Goal: Transaction & Acquisition: Subscribe to service/newsletter

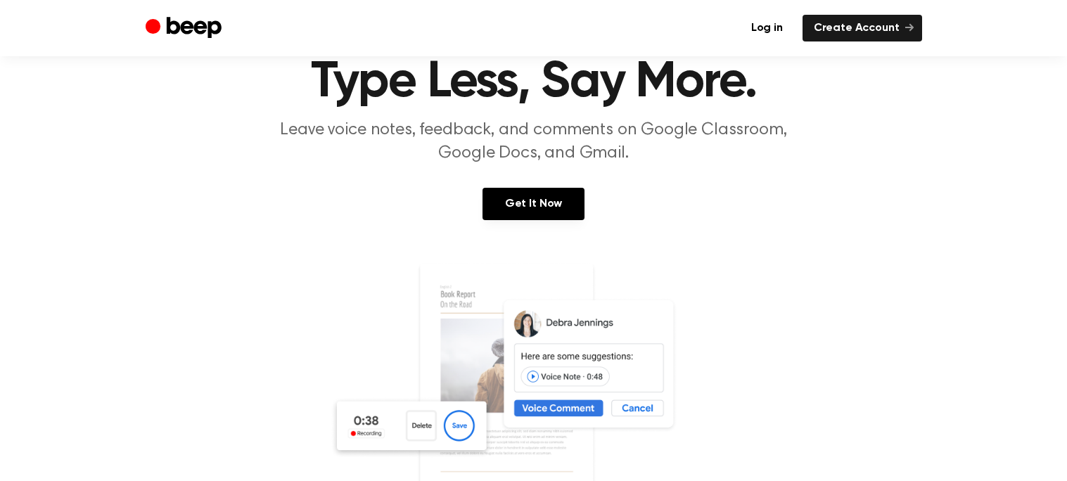
scroll to position [55, 0]
click at [423, 288] on img at bounding box center [534, 398] width 408 height 270
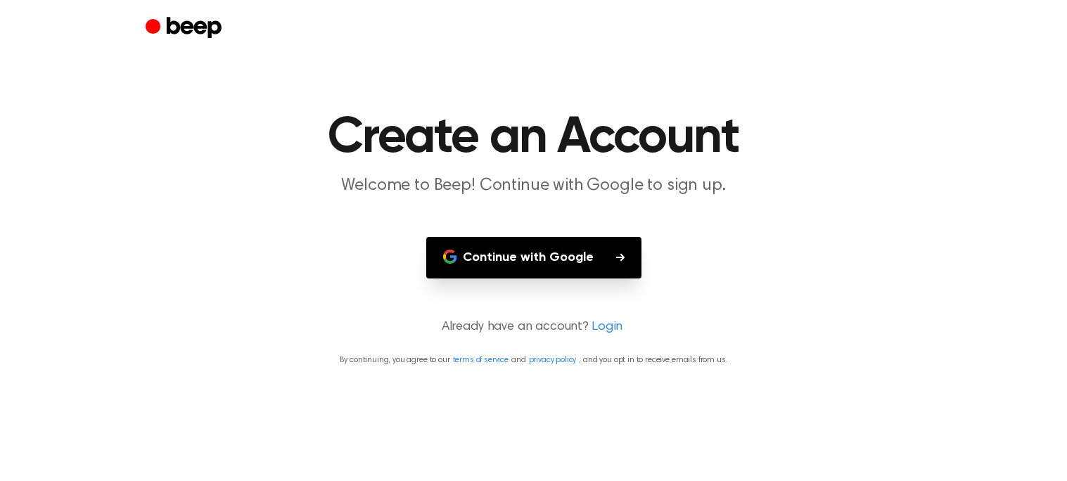
click at [516, 264] on button "Continue with Google" at bounding box center [533, 257] width 215 height 41
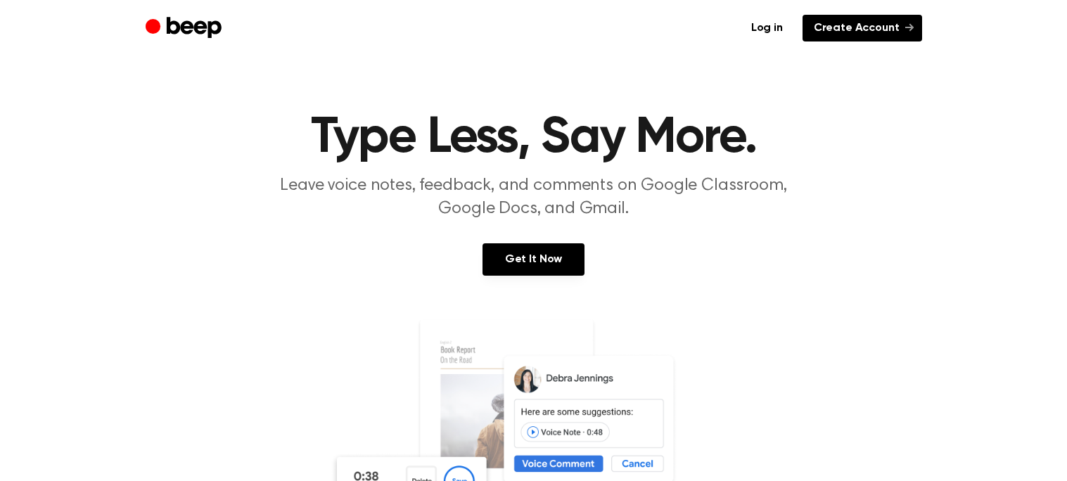
click at [890, 30] on link "Create Account" at bounding box center [863, 28] width 120 height 27
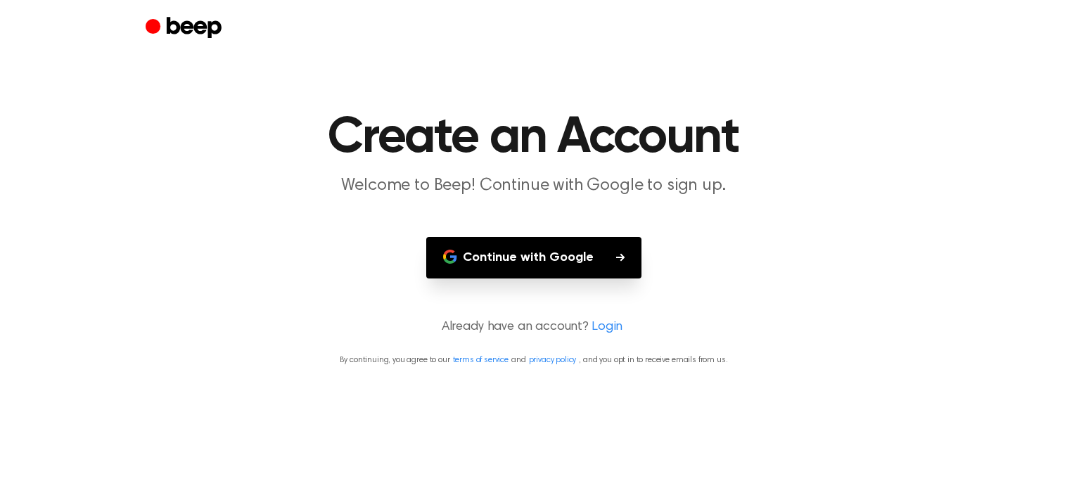
click at [584, 262] on button "Continue with Google" at bounding box center [533, 257] width 215 height 41
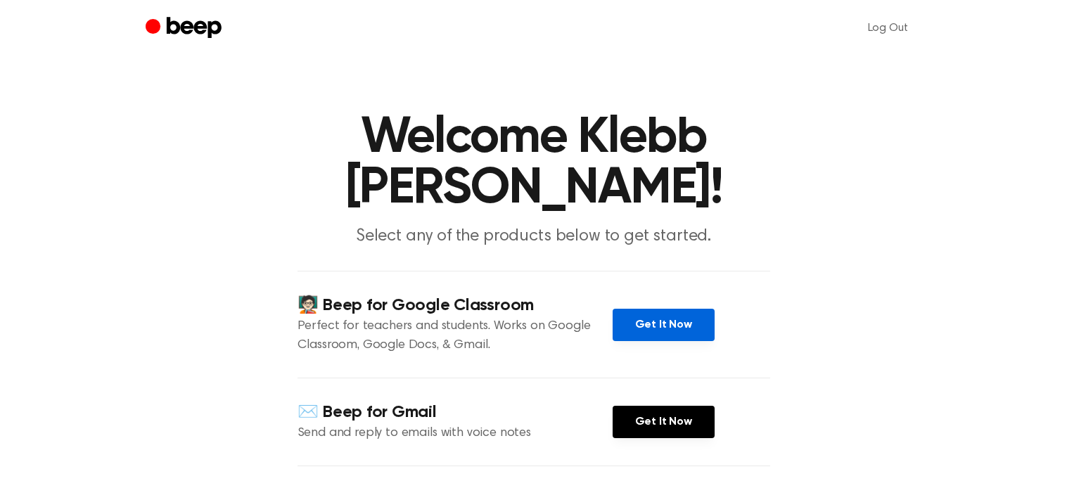
click at [639, 326] on link "Get It Now" at bounding box center [664, 325] width 102 height 32
